Goal: Find specific page/section: Find specific page/section

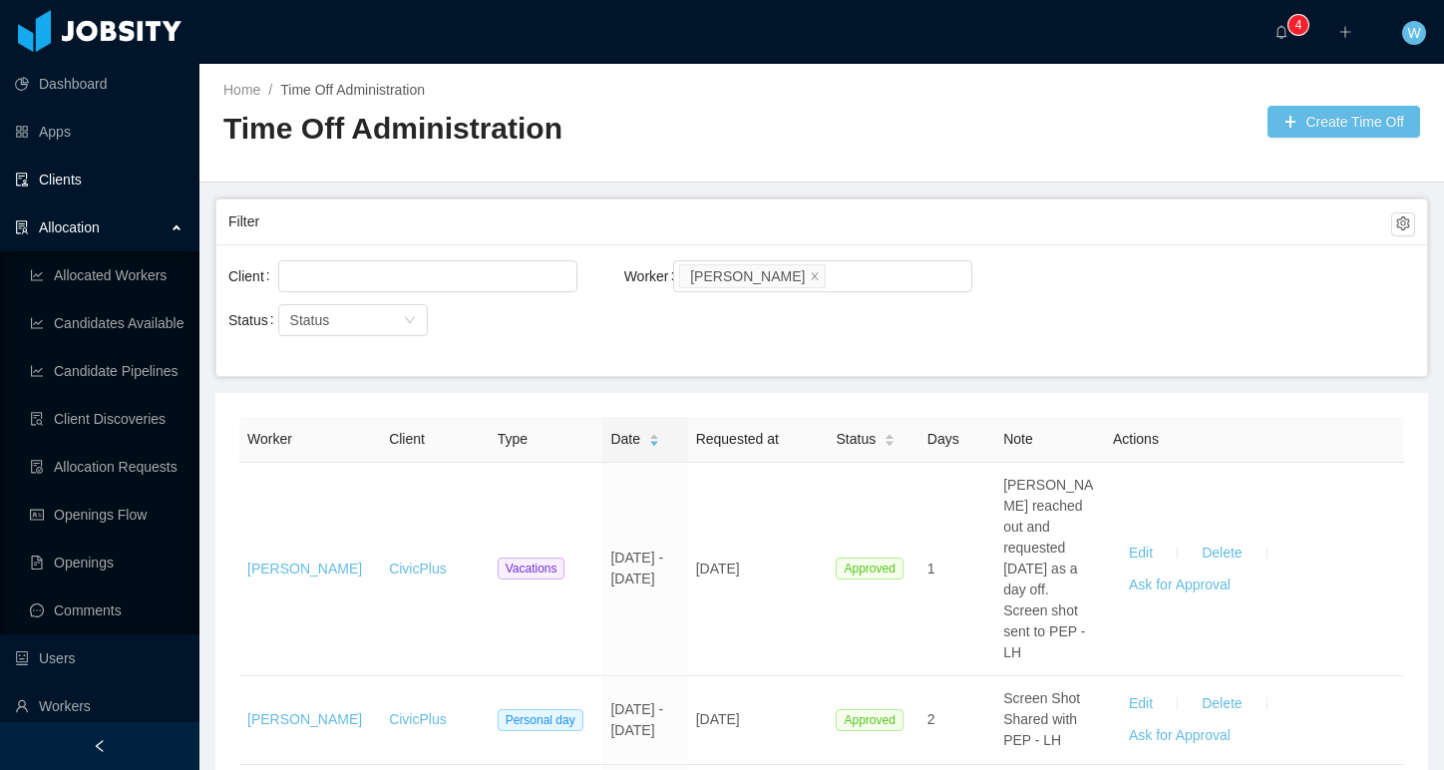
click at [59, 175] on link "Clients" at bounding box center [99, 180] width 169 height 40
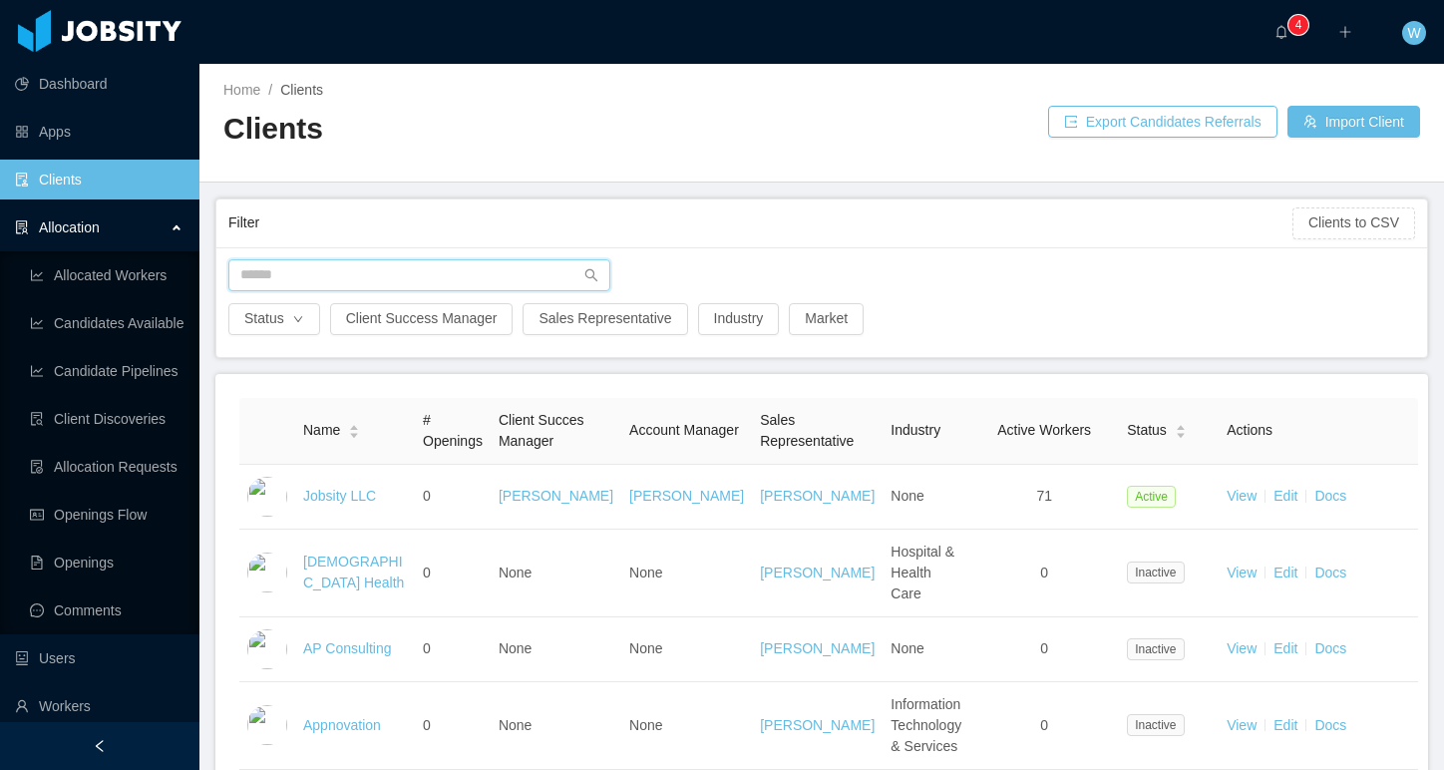
click at [283, 270] on input "text" at bounding box center [419, 275] width 382 height 32
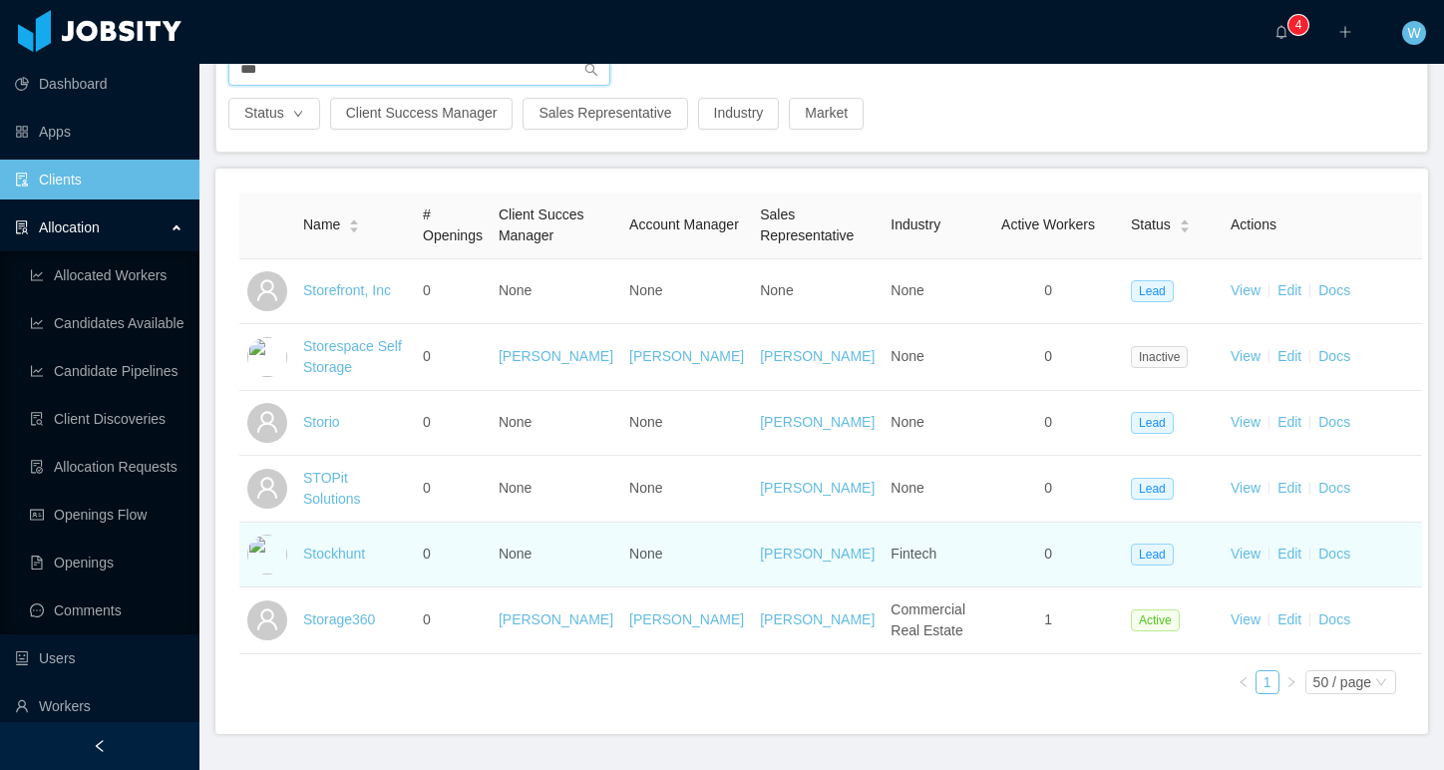
scroll to position [254, 0]
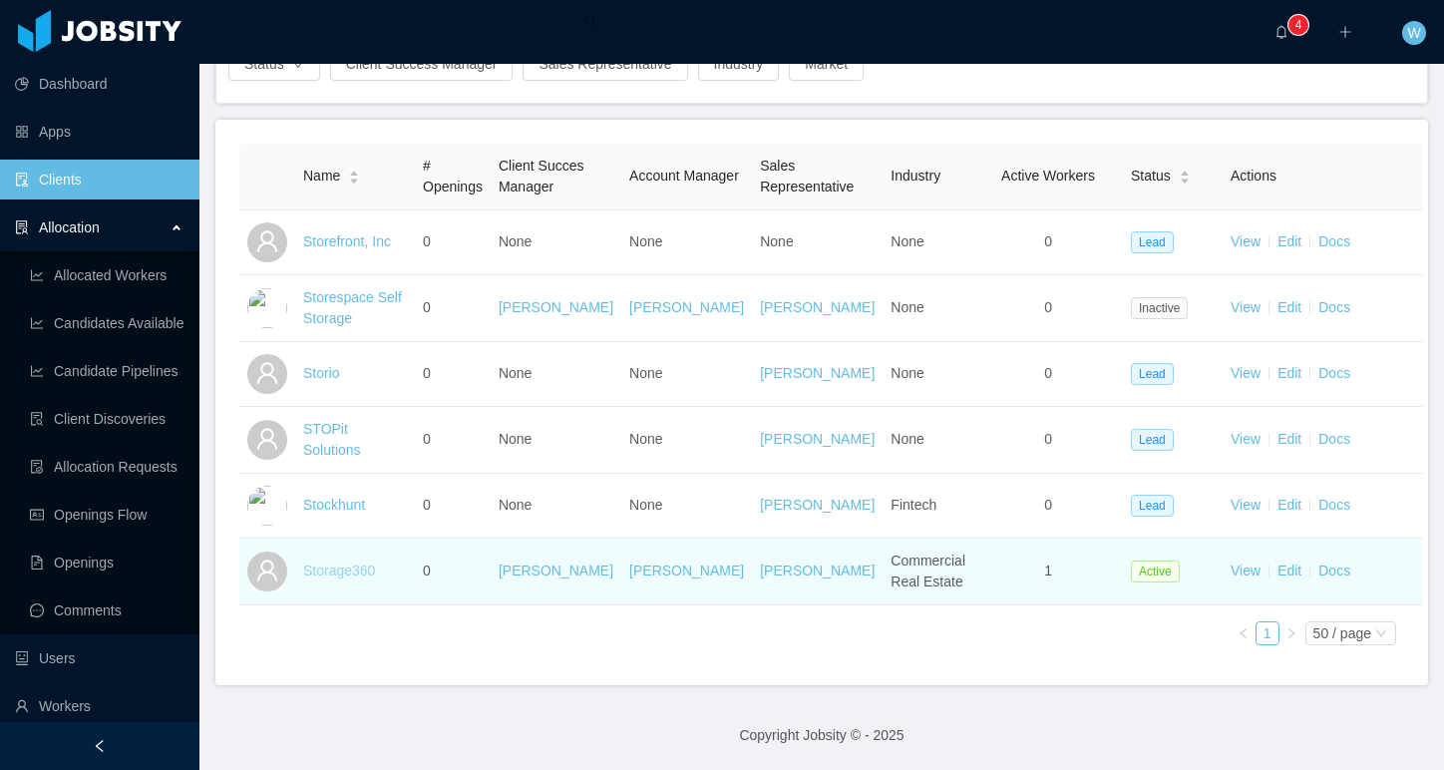
type input "***"
click at [346, 567] on link "Storage360" at bounding box center [339, 570] width 72 height 16
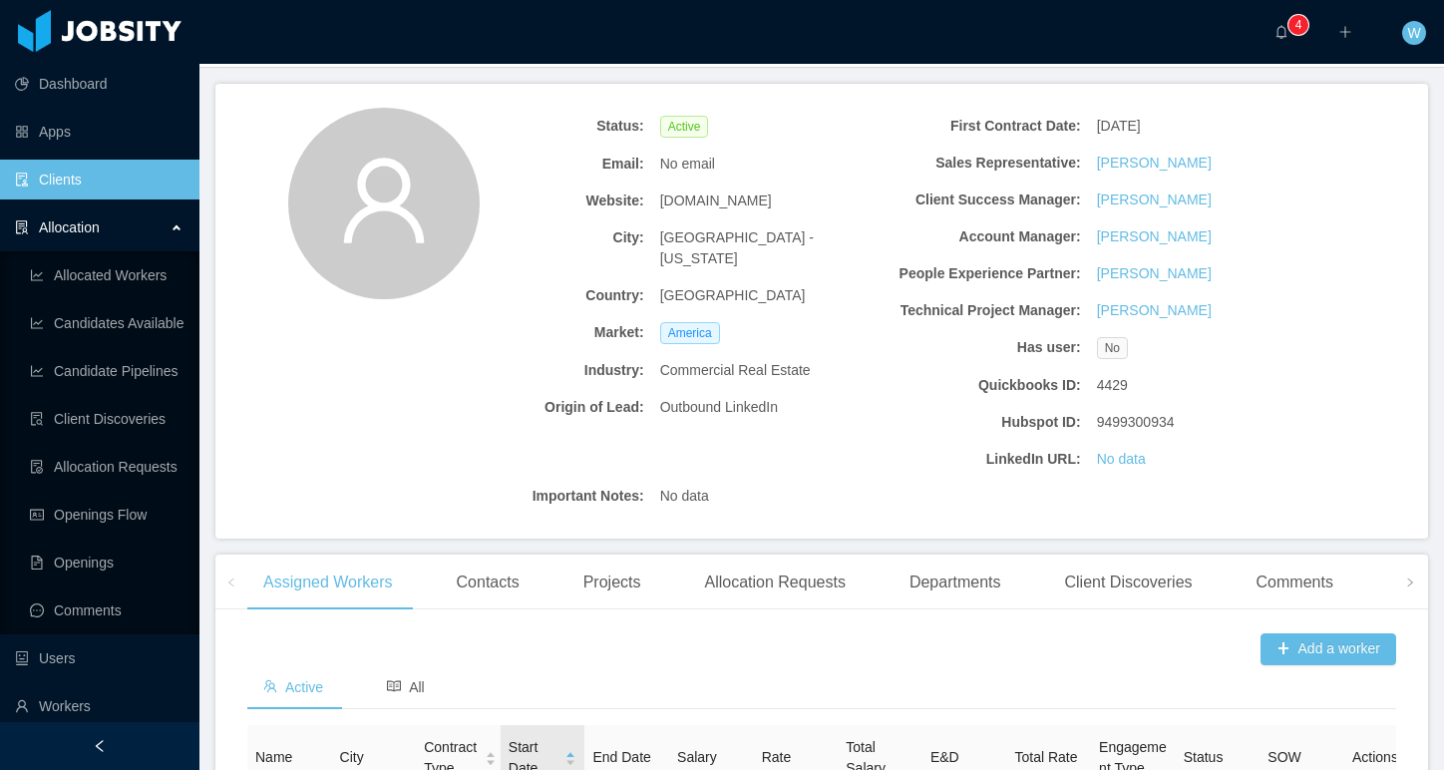
scroll to position [376, 0]
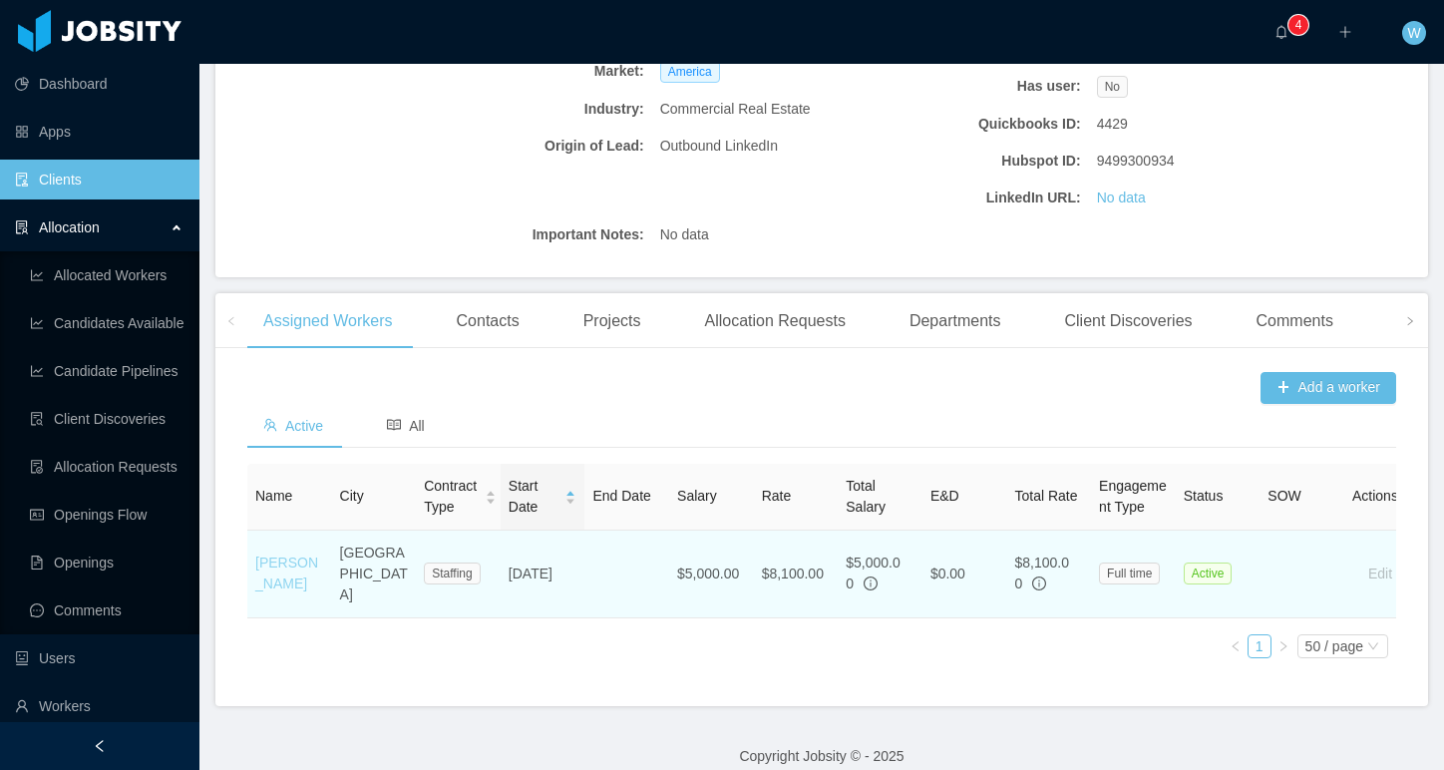
click at [270, 557] on link "[PERSON_NAME]" at bounding box center [286, 572] width 63 height 37
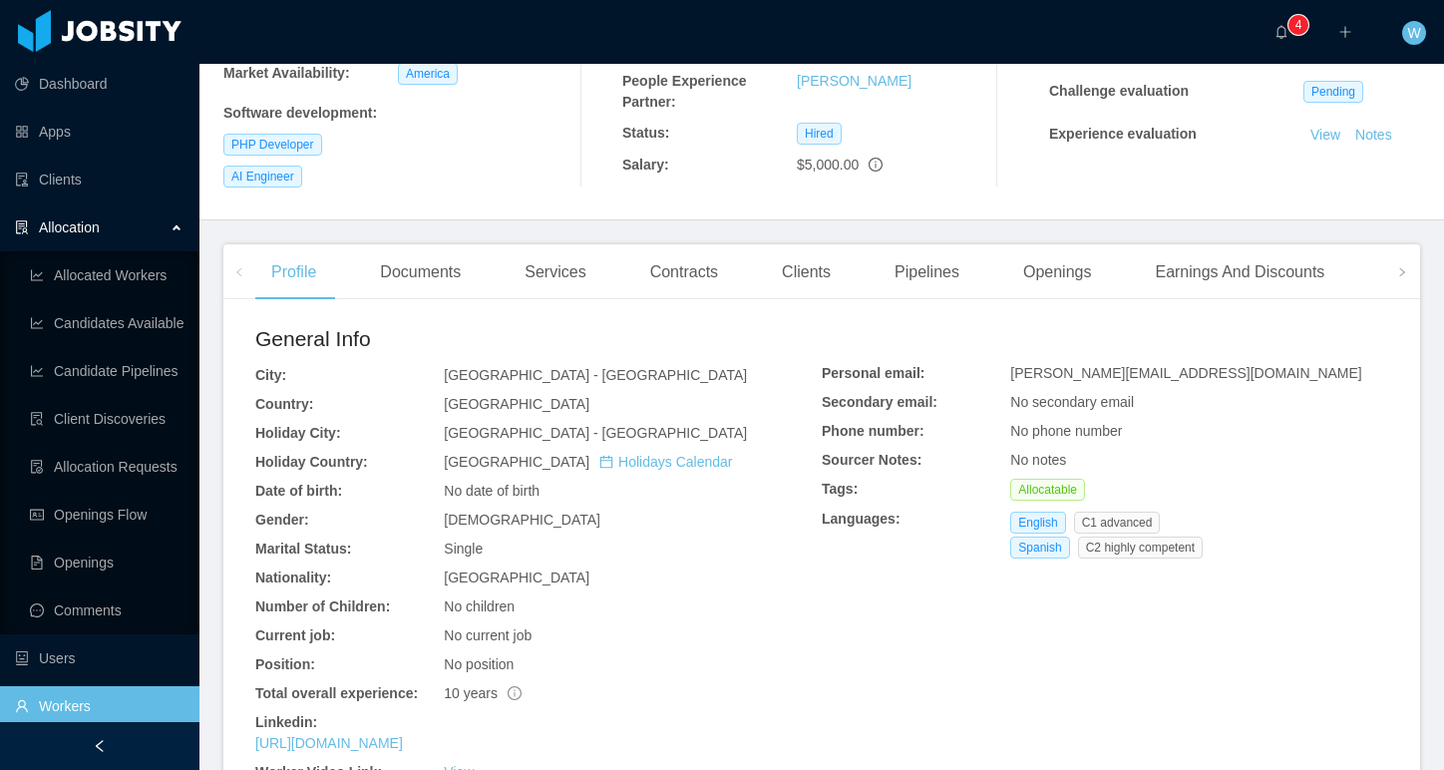
click at [691, 261] on div "Contracts" at bounding box center [684, 272] width 100 height 56
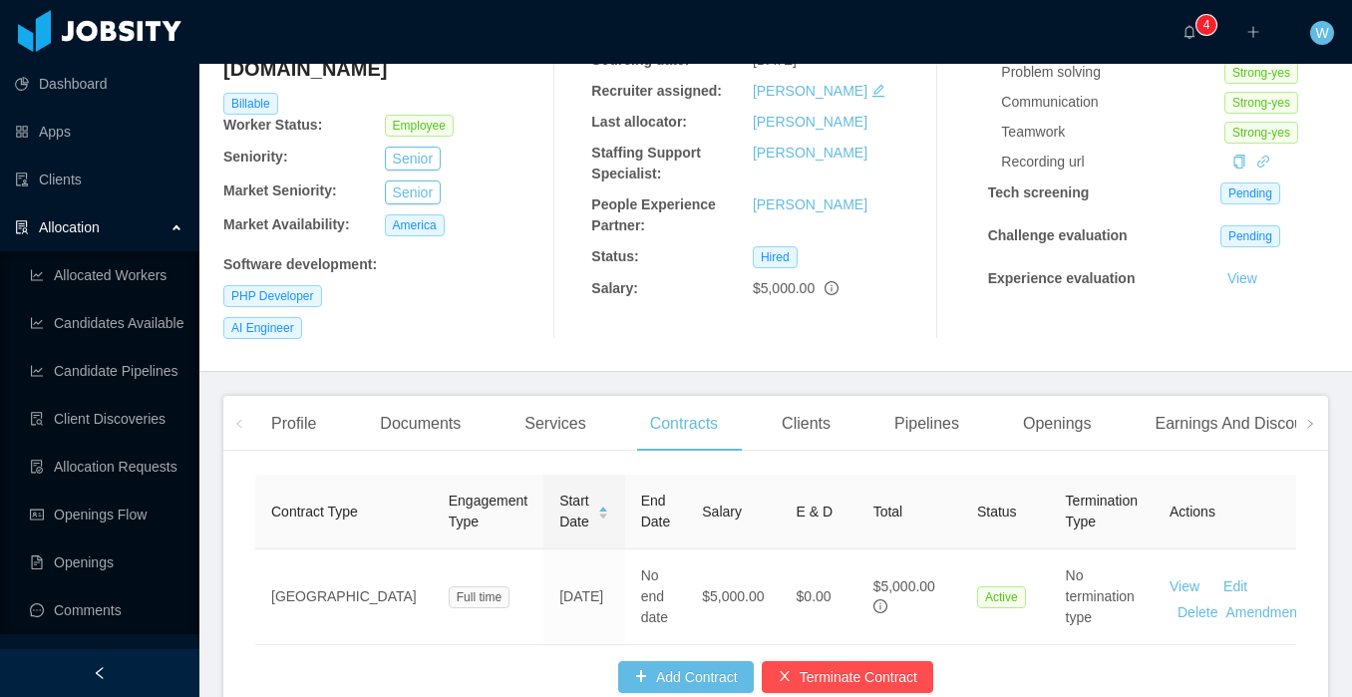
scroll to position [232, 0]
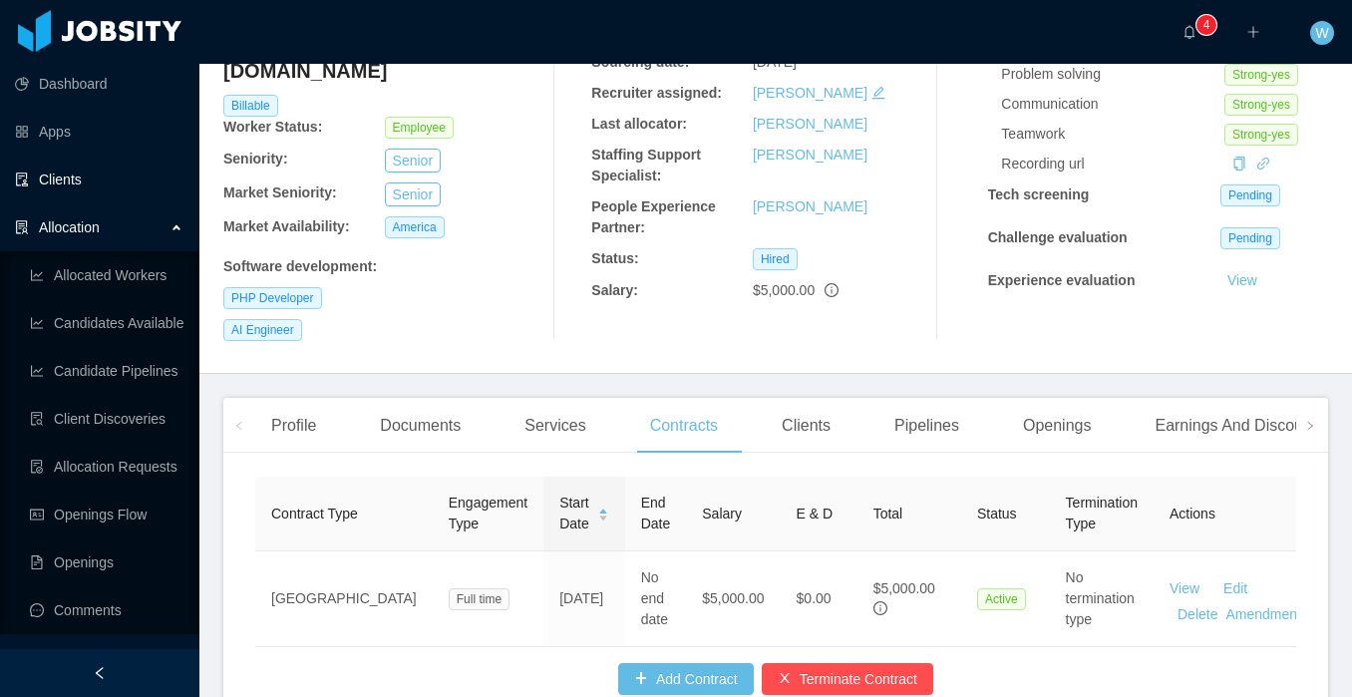
click at [99, 175] on link "Clients" at bounding box center [99, 180] width 169 height 40
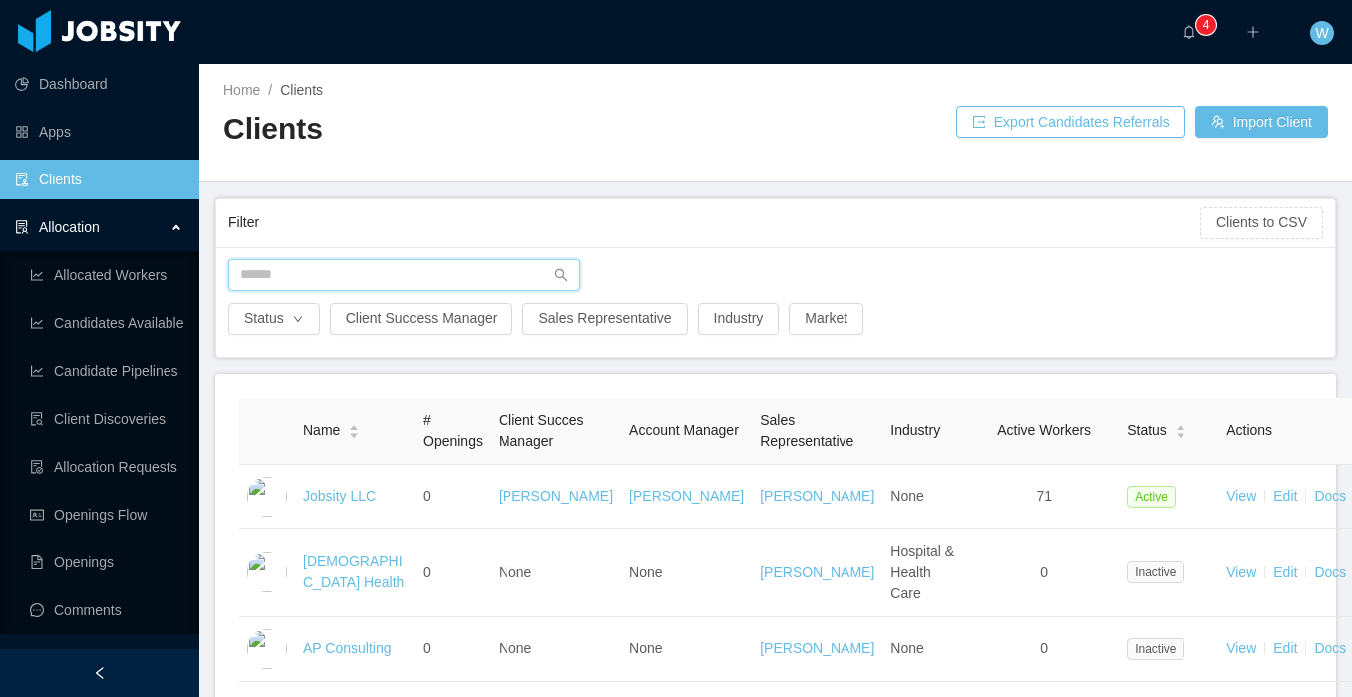
click at [290, 266] on input "text" at bounding box center [404, 275] width 352 height 32
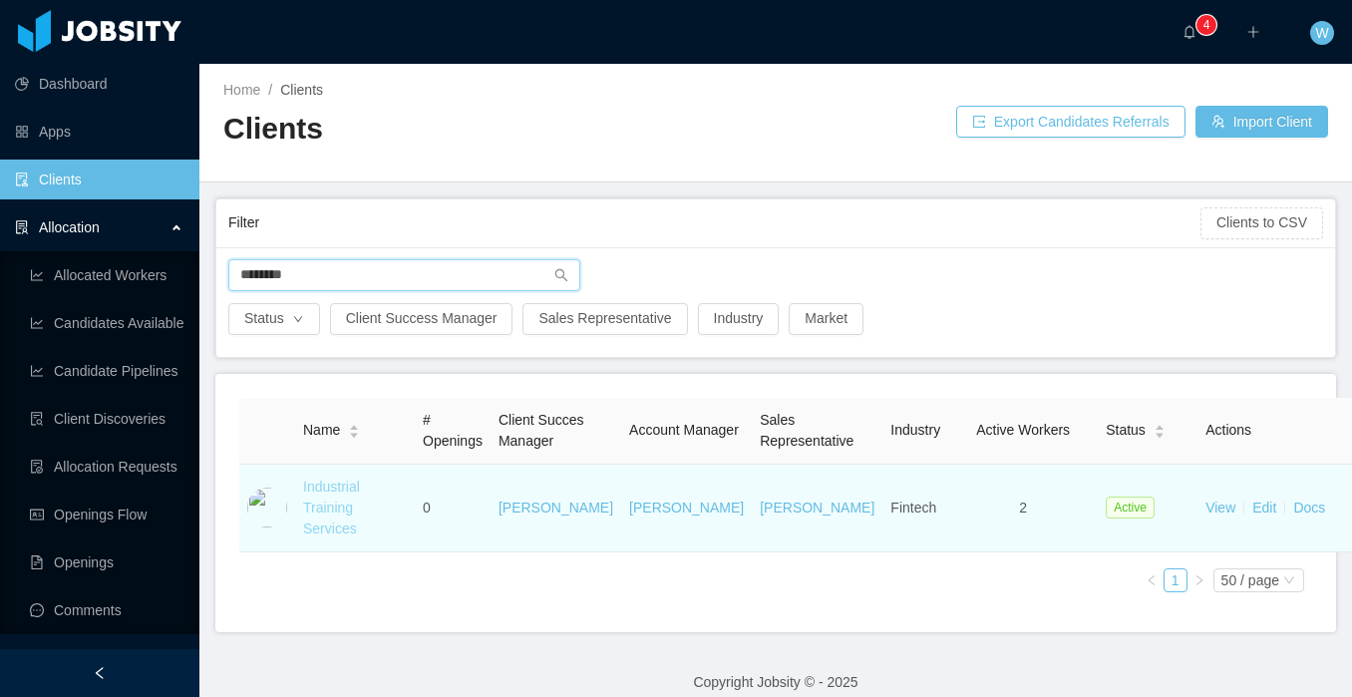
type input "********"
click at [318, 532] on link "Industrial Training Services" at bounding box center [331, 508] width 57 height 58
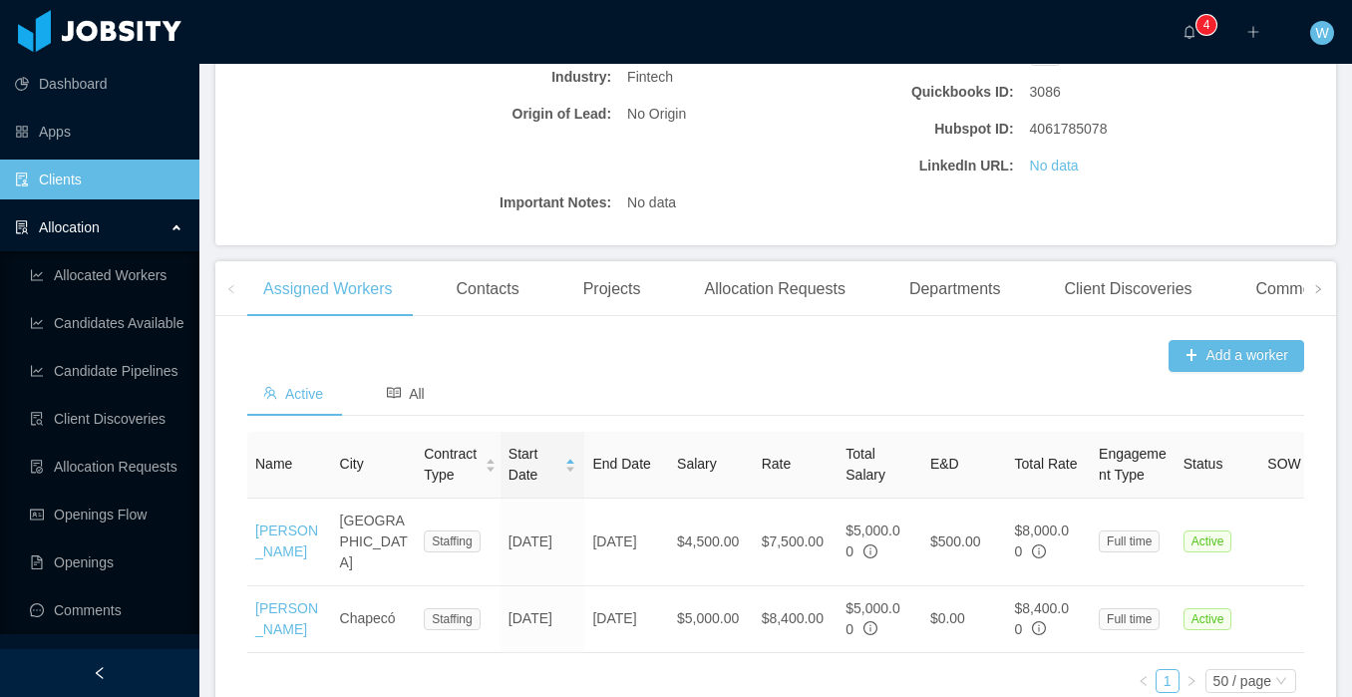
scroll to position [556, 0]
